Goal: Transaction & Acquisition: Purchase product/service

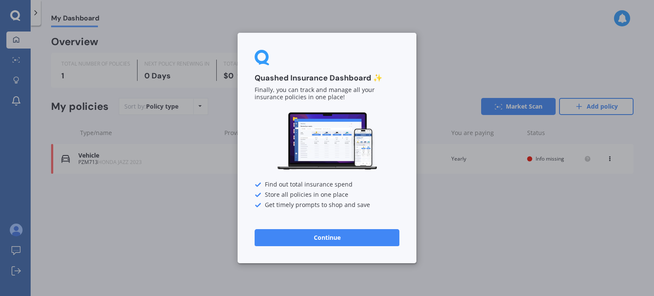
click at [342, 238] on button "Continue" at bounding box center [327, 237] width 145 height 17
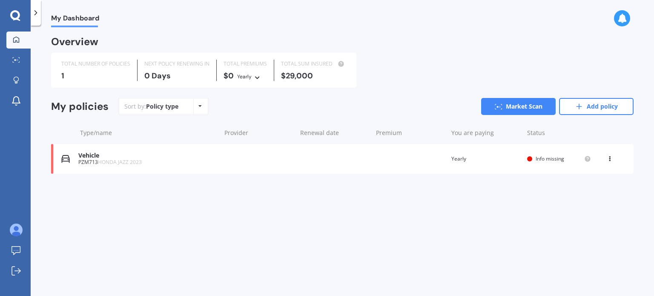
click at [608, 159] on icon at bounding box center [610, 157] width 6 height 5
click at [586, 191] on div "Delete" at bounding box center [591, 192] width 84 height 17
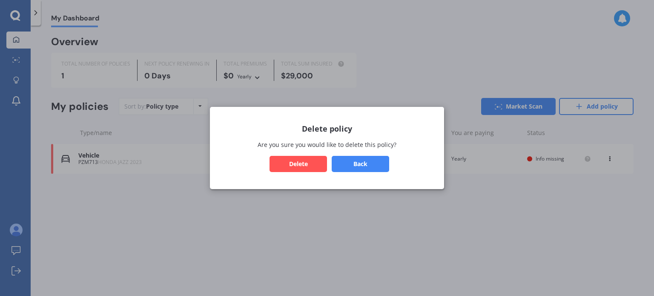
click at [283, 163] on button "Delete" at bounding box center [298, 164] width 57 height 16
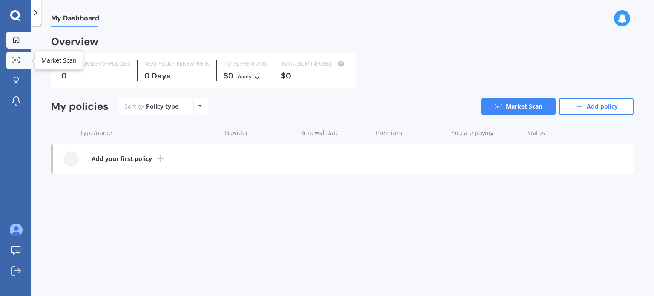
click at [17, 59] on circle at bounding box center [18, 60] width 2 height 2
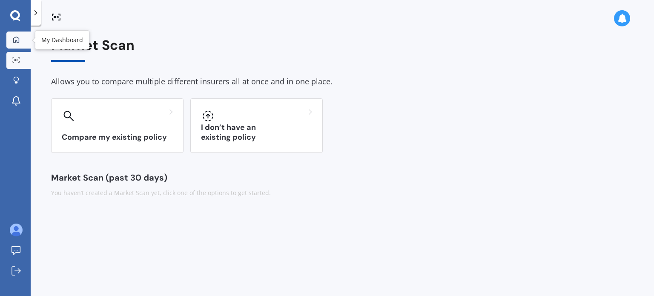
click at [17, 38] on icon at bounding box center [16, 39] width 7 height 7
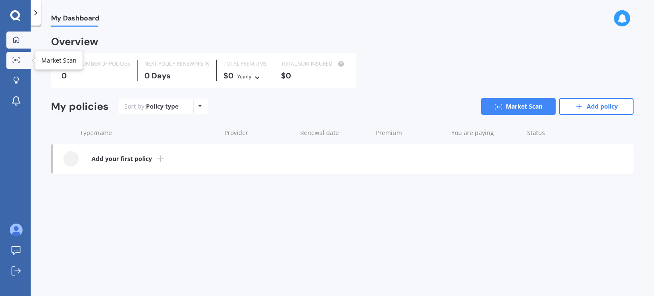
click at [17, 59] on circle at bounding box center [18, 60] width 2 height 2
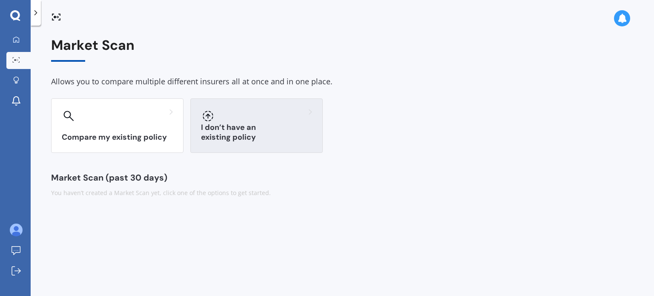
click at [256, 128] on div "I don’t have an existing policy" at bounding box center [256, 125] width 132 height 55
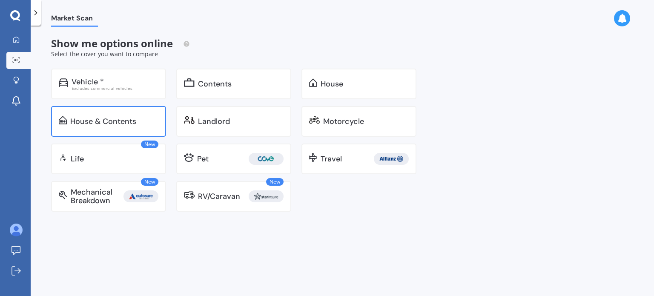
click at [101, 119] on div "House & Contents" at bounding box center [103, 121] width 66 height 9
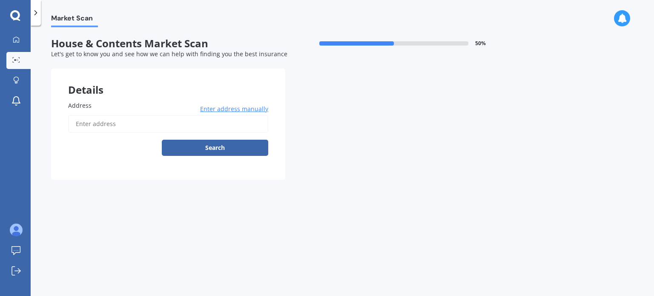
click at [94, 107] on label "Address" at bounding box center [166, 105] width 197 height 9
click at [94, 115] on input "Address" at bounding box center [168, 124] width 200 height 18
type input "[STREET_ADDRESS]"
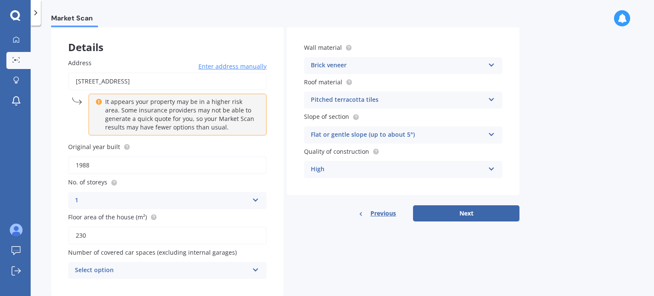
scroll to position [64, 0]
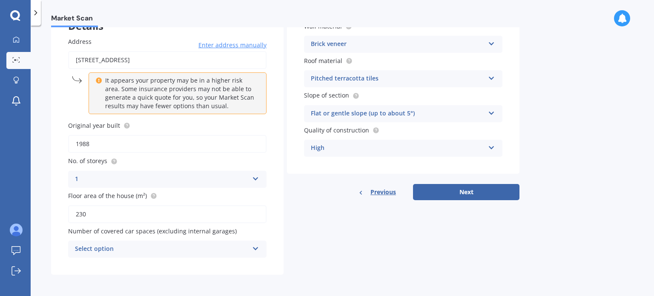
click at [256, 248] on icon at bounding box center [255, 247] width 7 height 6
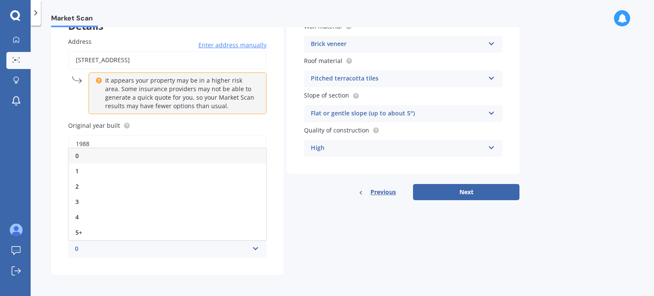
click at [101, 155] on div "0" at bounding box center [168, 155] width 198 height 15
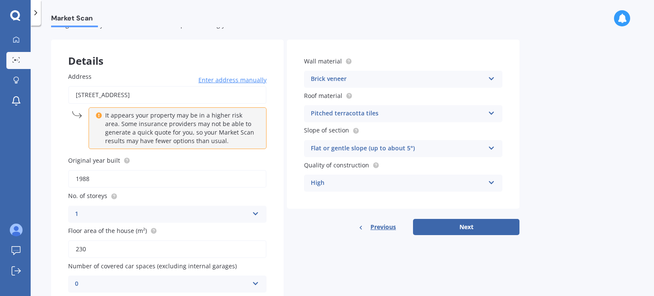
scroll to position [43, 0]
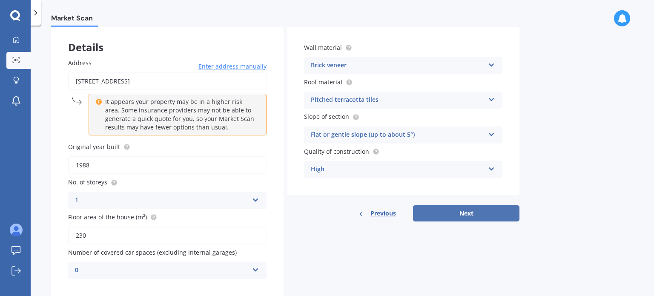
click at [462, 214] on button "Next" at bounding box center [466, 213] width 106 height 16
select select "08"
select select "05"
select select "1972"
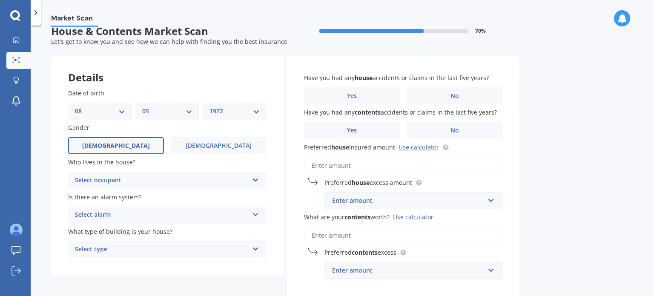
scroll to position [0, 0]
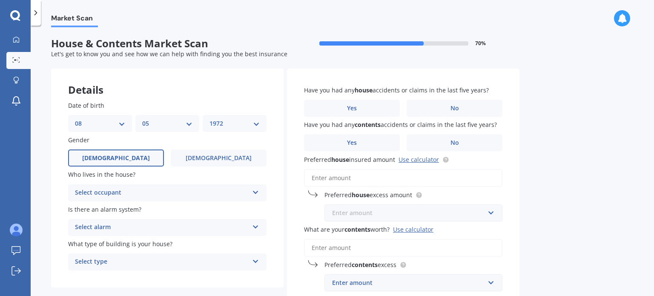
click at [492, 212] on input "text" at bounding box center [410, 213] width 170 height 16
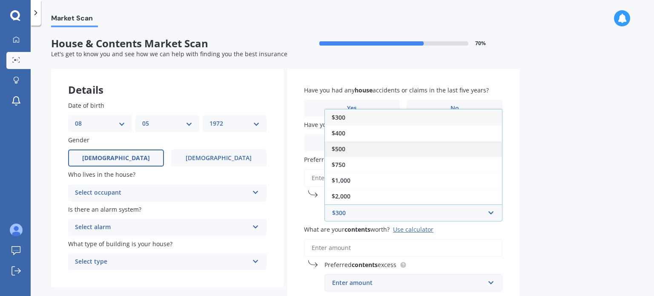
click at [354, 149] on div "$500" at bounding box center [413, 149] width 177 height 16
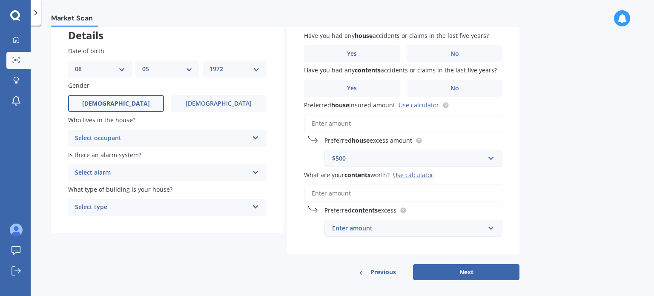
scroll to position [60, 0]
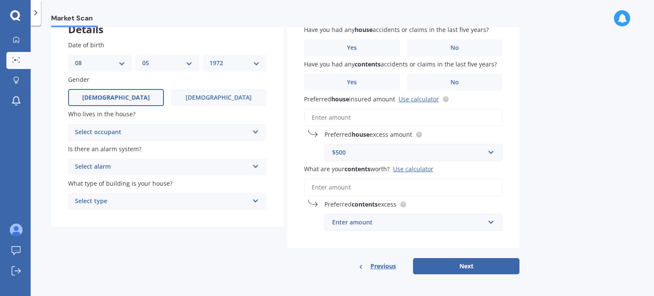
click at [324, 117] on input "Preferred house insured amount Use calculator" at bounding box center [403, 118] width 198 height 18
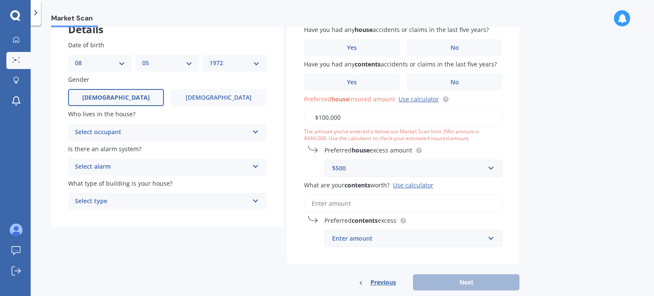
type input "$1,000,000"
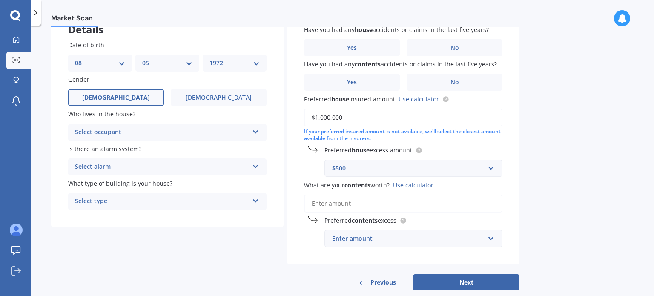
drag, startPoint x: 346, startPoint y: 117, endPoint x: 298, endPoint y: 117, distance: 47.7
click at [298, 117] on div "Have you had any house accidents or claims in the last five years? Yes No Have …" at bounding box center [403, 136] width 233 height 256
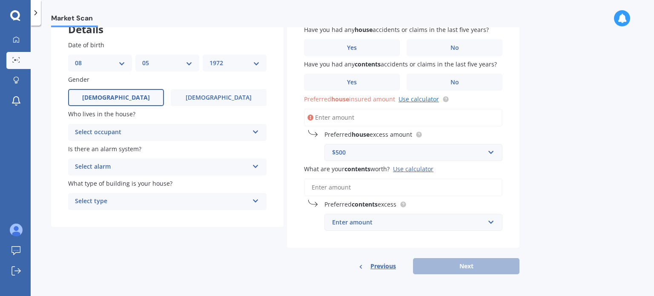
click at [420, 98] on link "Use calculator" at bounding box center [419, 99] width 40 height 8
click at [344, 118] on input "Preferred house insured amount Use calculator" at bounding box center [403, 118] width 198 height 18
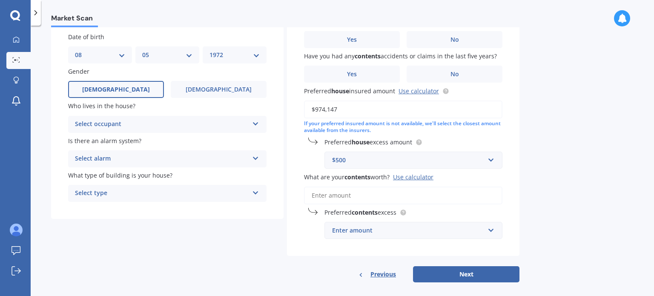
scroll to position [77, 0]
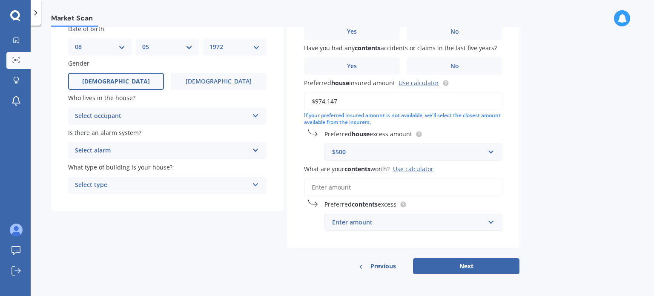
type input "$974,147"
click at [341, 187] on input "What are your contents worth? Use calculator" at bounding box center [403, 187] width 198 height 18
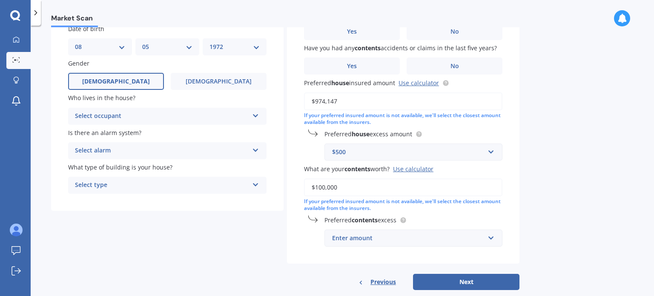
type input "$100,000"
click at [490, 238] on input "text" at bounding box center [410, 238] width 170 height 16
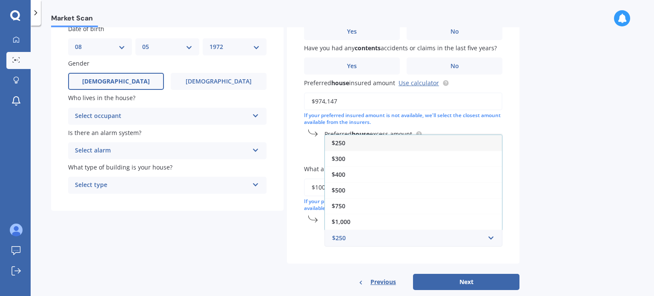
click at [345, 188] on span "$500" at bounding box center [339, 190] width 14 height 8
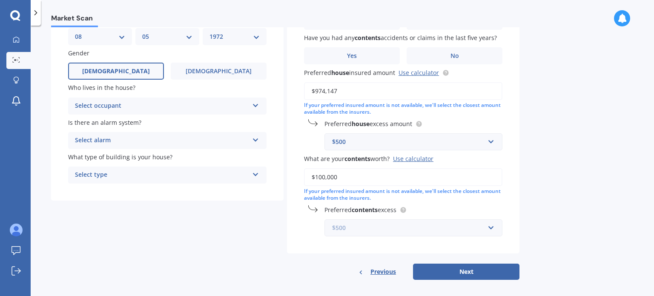
scroll to position [92, 0]
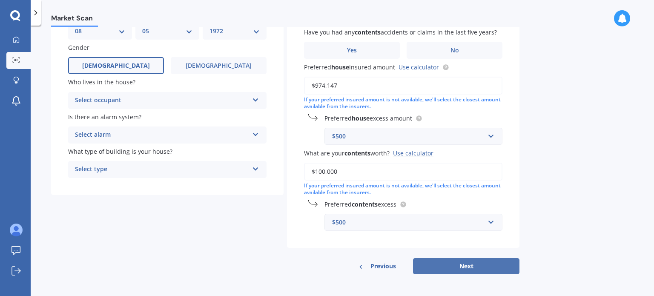
click at [455, 267] on button "Next" at bounding box center [466, 266] width 106 height 16
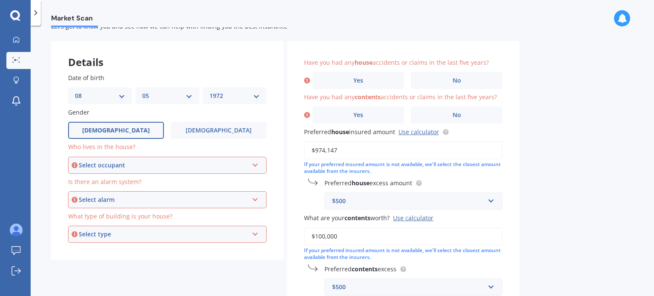
scroll to position [7, 0]
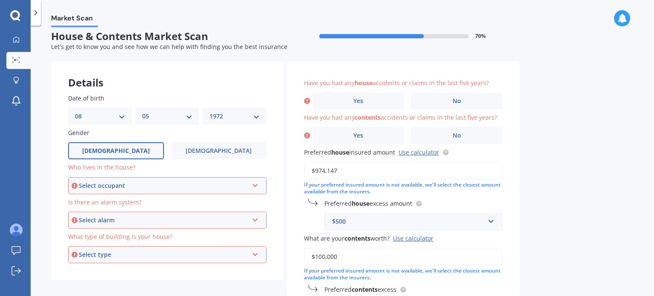
click at [257, 185] on icon at bounding box center [255, 184] width 7 height 6
click at [91, 204] on span "Owner" at bounding box center [85, 202] width 19 height 8
click at [248, 221] on div "Select alarm" at bounding box center [163, 219] width 169 height 9
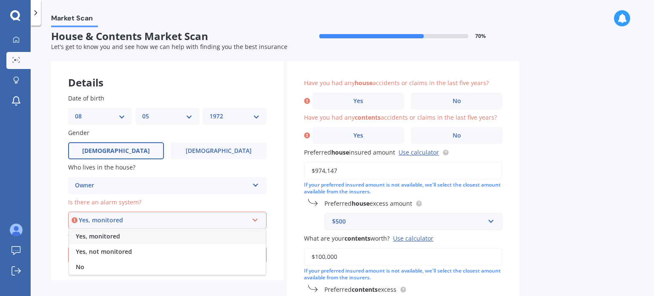
click at [120, 253] on span "Yes, not monitored" at bounding box center [104, 251] width 56 height 8
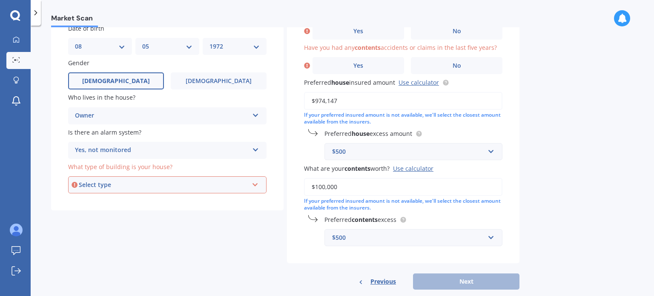
scroll to position [92, 0]
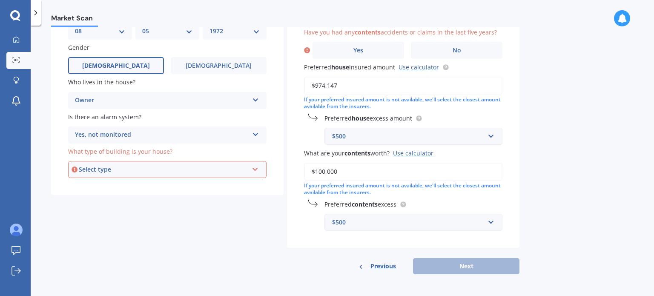
click at [227, 168] on div "Select type" at bounding box center [163, 169] width 169 height 9
click at [110, 187] on span "Freestanding" at bounding box center [95, 185] width 38 height 8
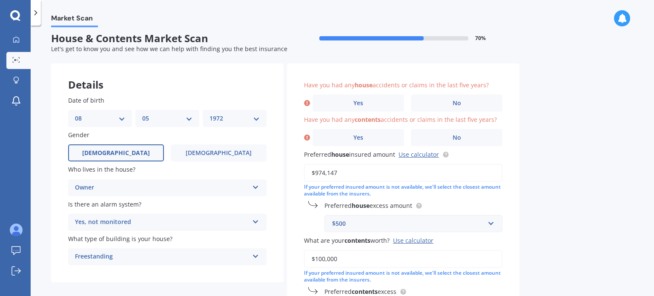
scroll to position [0, 0]
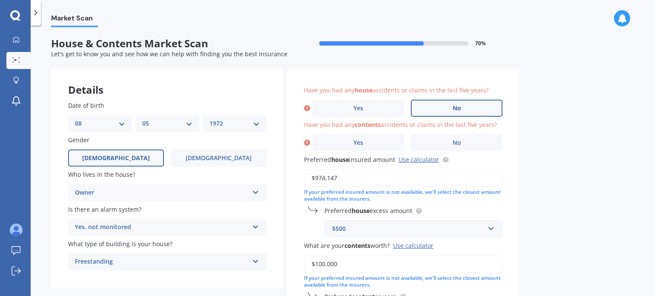
click at [451, 107] on label "No" at bounding box center [457, 108] width 92 height 17
click at [0, 0] on input "No" at bounding box center [0, 0] width 0 height 0
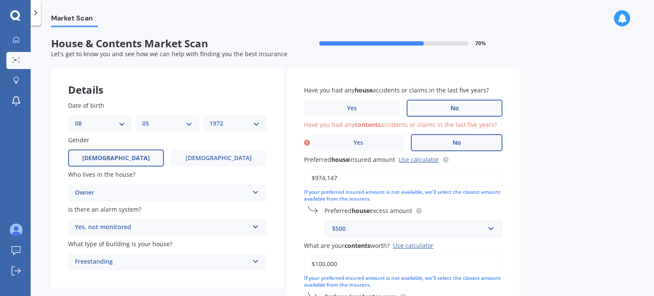
click at [431, 147] on label "No" at bounding box center [457, 142] width 92 height 17
click at [0, 0] on input "No" at bounding box center [0, 0] width 0 height 0
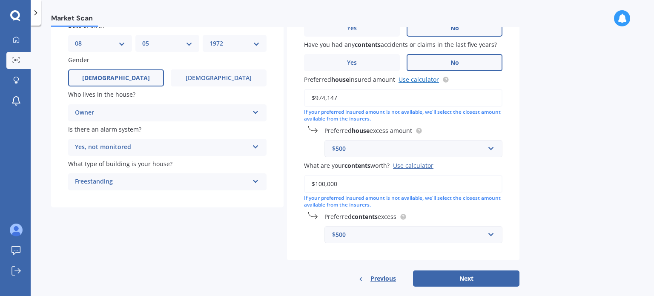
scroll to position [92, 0]
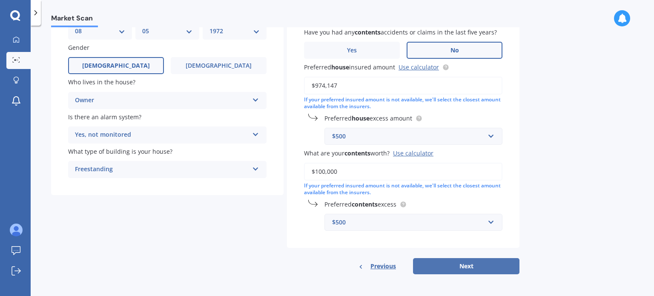
click at [474, 264] on button "Next" at bounding box center [466, 266] width 106 height 16
select select "08"
select select "05"
select select "1972"
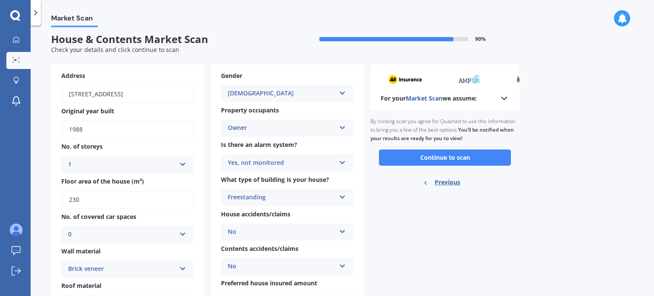
scroll to position [0, 0]
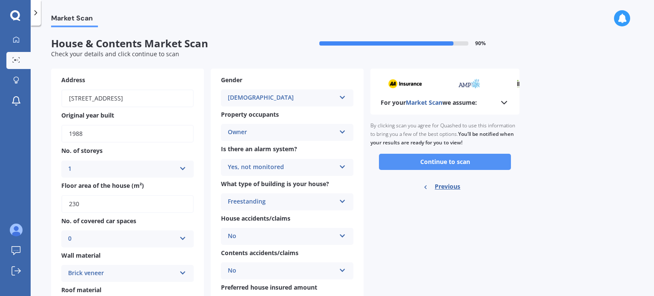
click at [445, 160] on button "Continue to scan" at bounding box center [445, 162] width 132 height 16
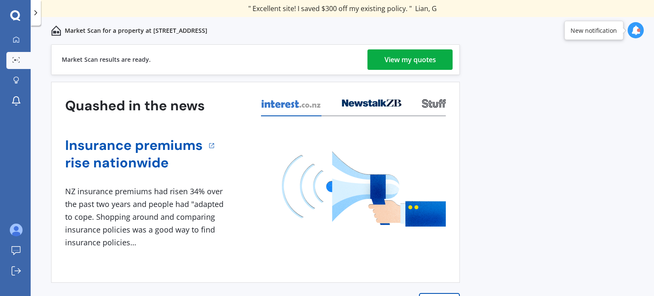
click at [401, 59] on div "View my quotes" at bounding box center [411, 59] width 52 height 20
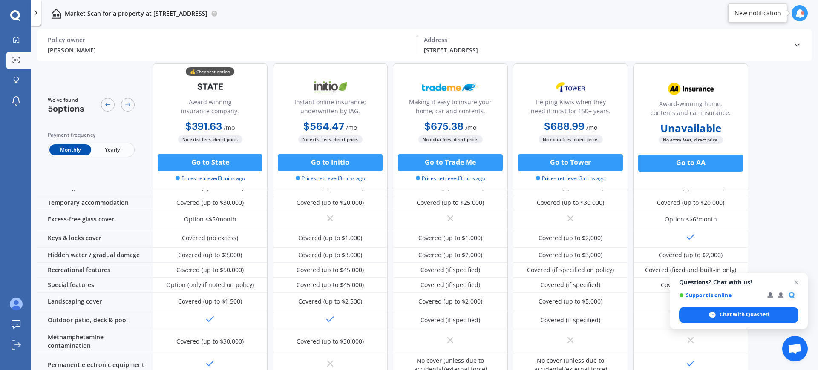
scroll to position [127, 0]
click at [654, 163] on button "Go to AA" at bounding box center [690, 163] width 105 height 17
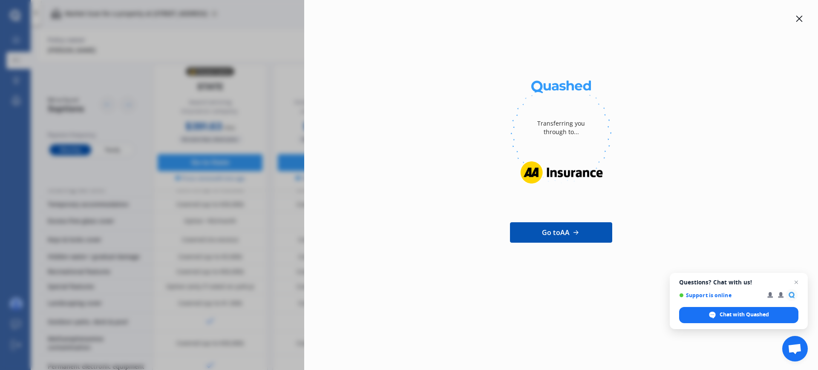
click at [654, 18] on icon at bounding box center [798, 18] width 7 height 7
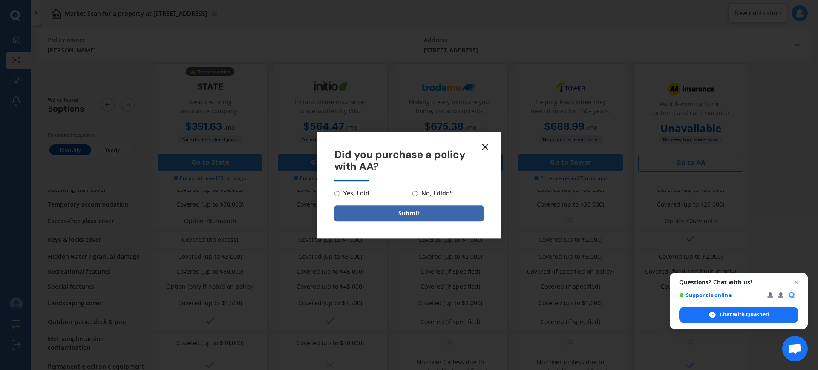
click at [420, 193] on span "No, I didn't" at bounding box center [436, 193] width 36 height 10
click at [418, 193] on input "No, I didn't" at bounding box center [415, 194] width 6 height 6
radio input "true"
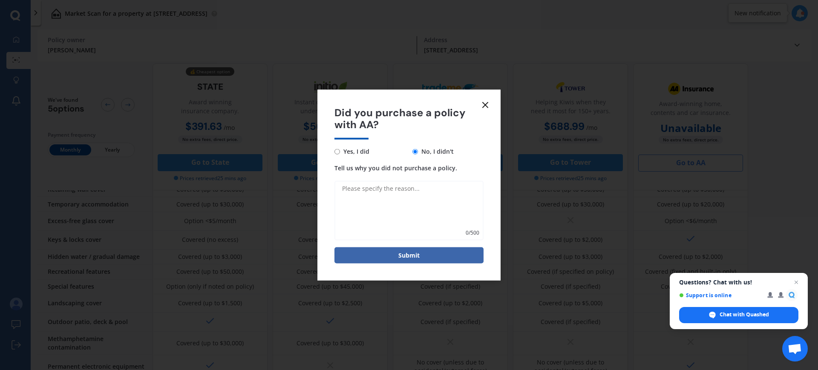
click at [375, 193] on textarea "Tell us why you did not purchase a policy." at bounding box center [408, 211] width 149 height 60
type textarea "they have an insurance embargo on the the kapiti area at present"
click at [386, 256] on button "Submit" at bounding box center [408, 255] width 149 height 16
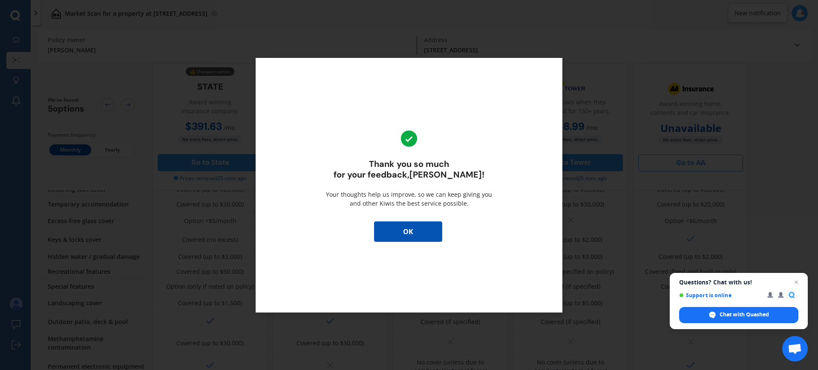
click at [405, 238] on button "OK" at bounding box center [408, 231] width 68 height 20
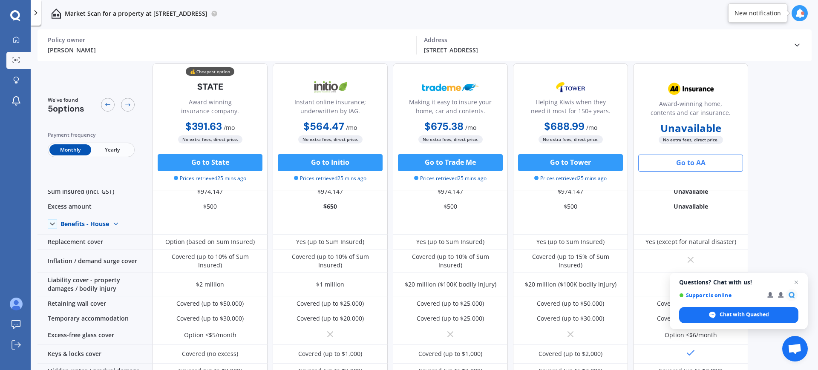
scroll to position [0, 0]
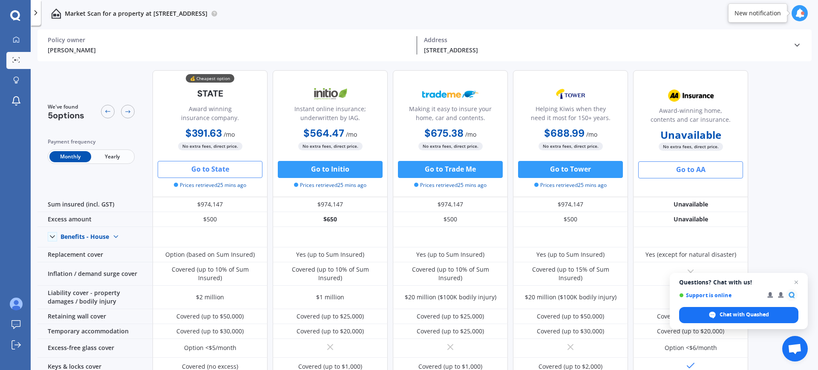
click at [220, 171] on button "Go to State" at bounding box center [210, 169] width 105 height 17
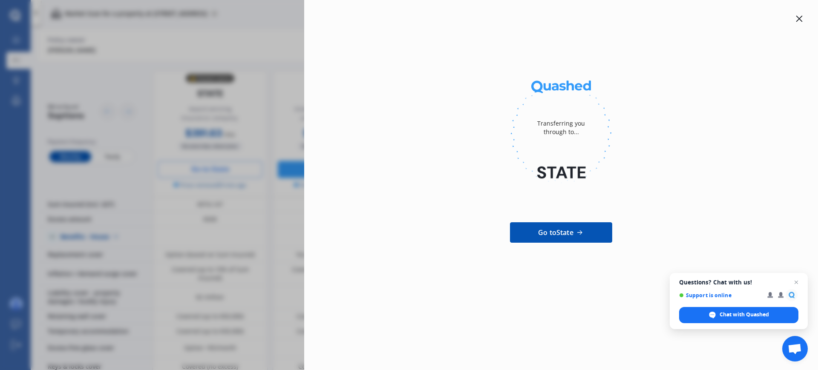
click at [654, 18] on icon at bounding box center [798, 18] width 7 height 7
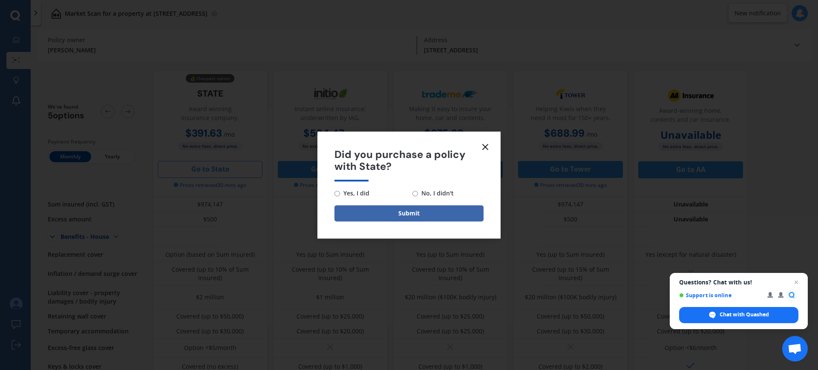
click at [483, 146] on icon at bounding box center [485, 147] width 10 height 10
